Goal: Find specific page/section: Find specific page/section

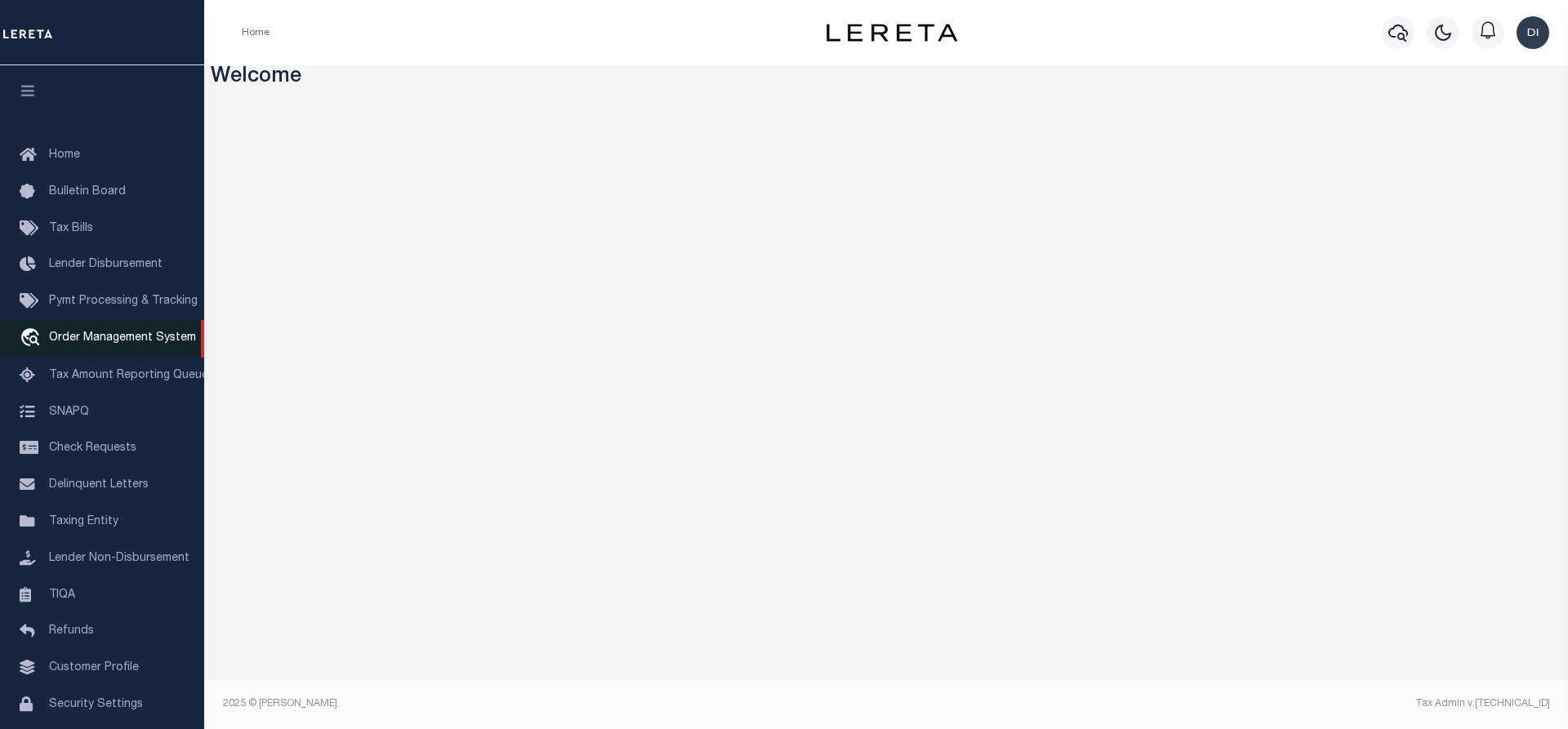
click at [111, 344] on span "Order Management System" at bounding box center [122, 338] width 147 height 12
click at [147, 344] on span "Order Management System" at bounding box center [122, 338] width 147 height 12
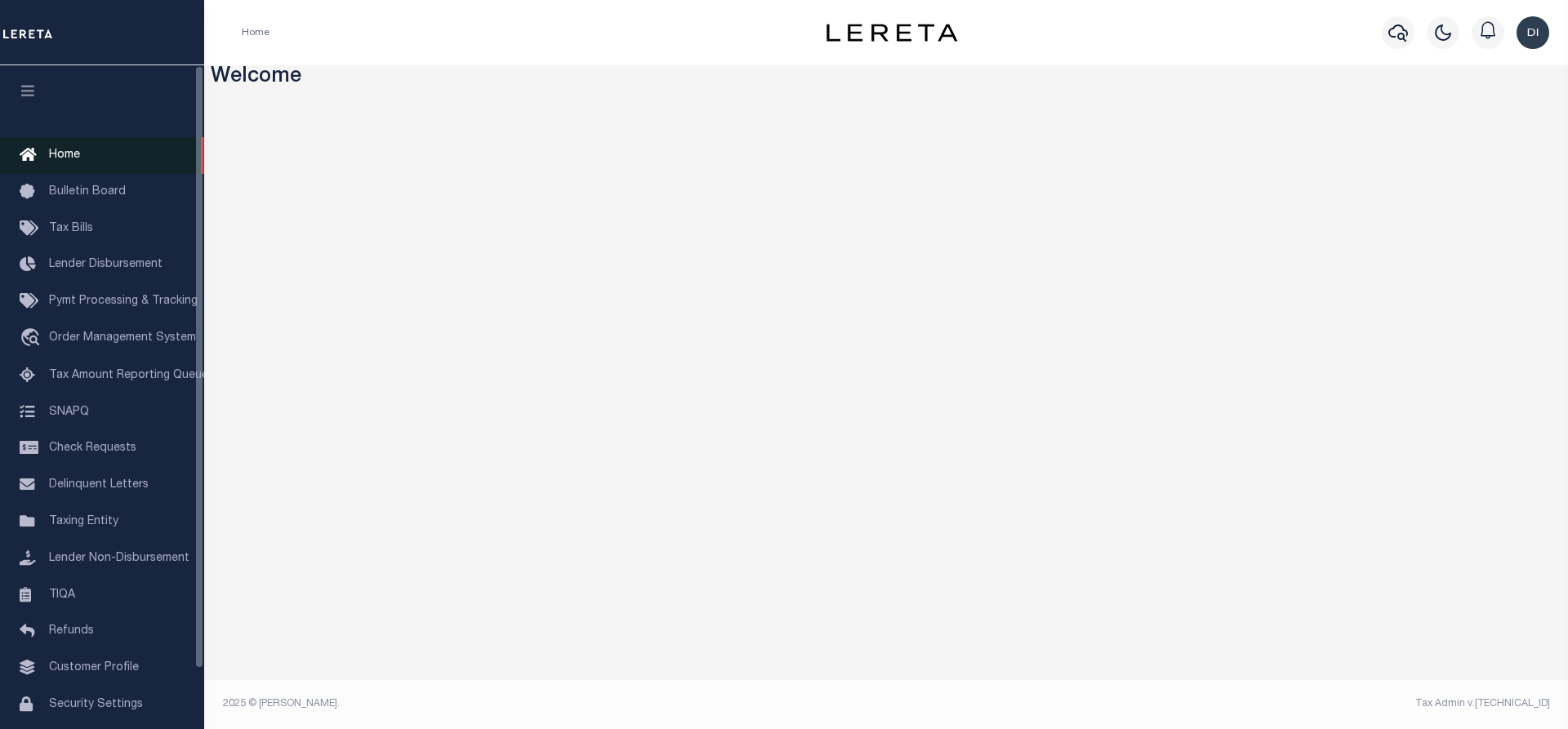
click at [63, 150] on span "Home" at bounding box center [64, 155] width 31 height 12
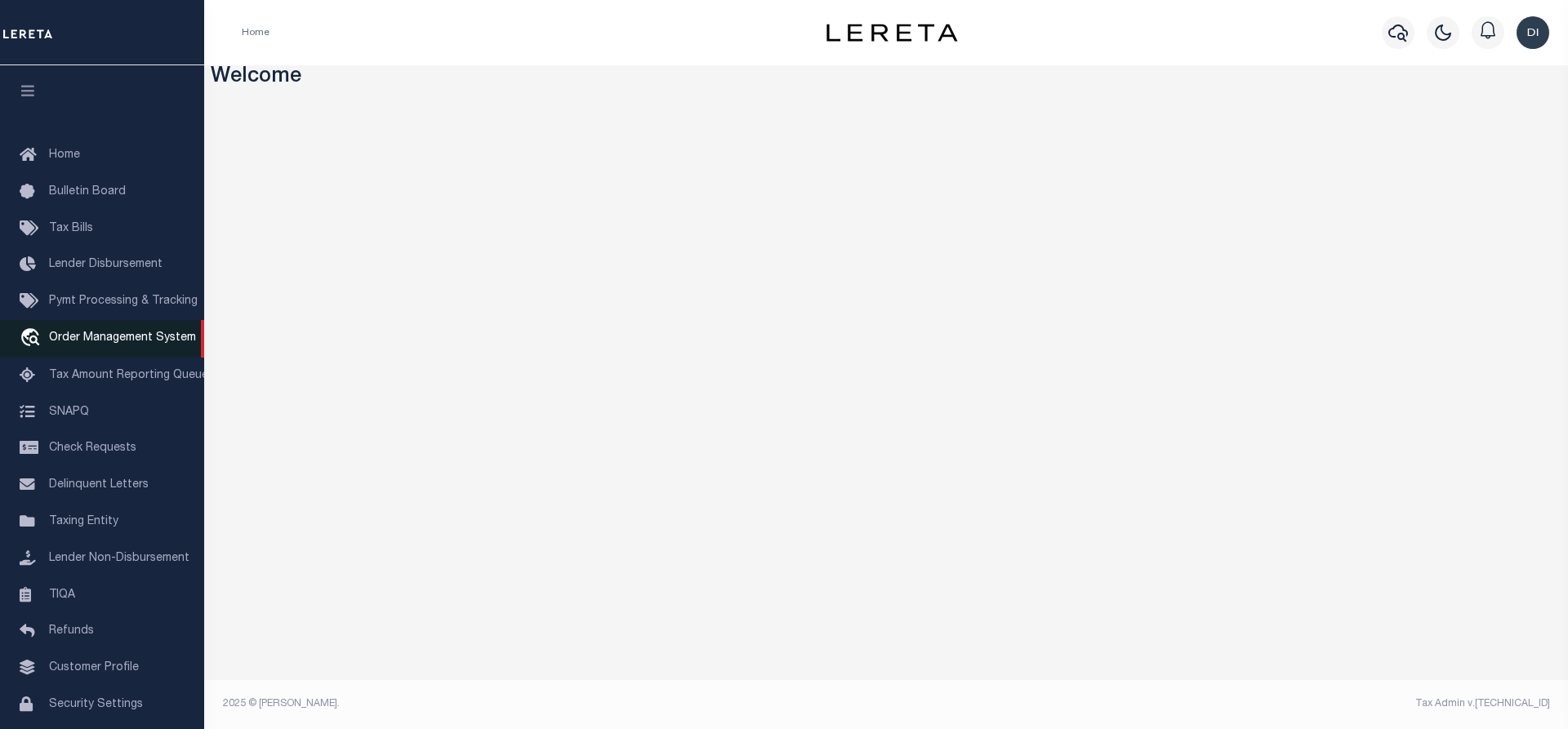
click at [103, 344] on span "Order Management System" at bounding box center [122, 338] width 147 height 12
click at [97, 344] on span "Order Management System" at bounding box center [122, 338] width 147 height 12
click at [118, 344] on span "Order Management System" at bounding box center [122, 338] width 147 height 12
click at [1537, 38] on img "button" at bounding box center [1532, 32] width 32 height 32
click at [144, 343] on span "Order Management System" at bounding box center [122, 338] width 147 height 12
